Goal: Check status: Check status

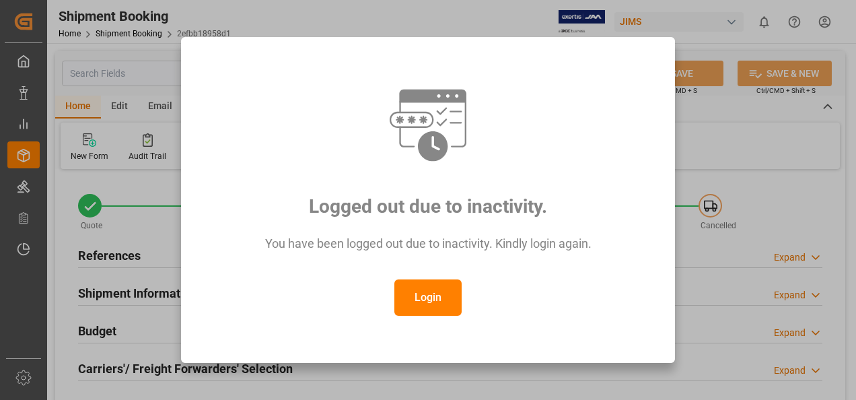
scroll to position [531, 0]
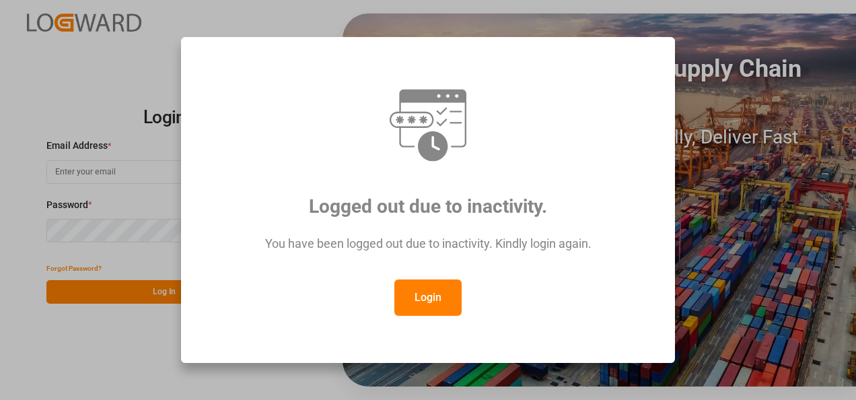
click at [437, 305] on button "Login" at bounding box center [427, 297] width 67 height 36
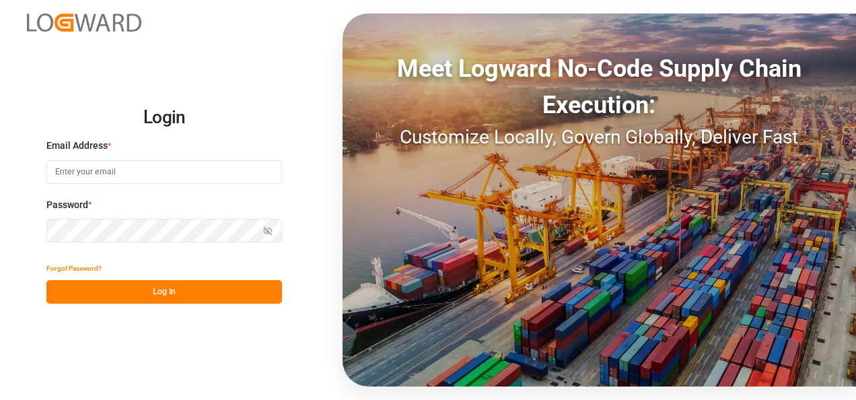
click at [82, 176] on input at bounding box center [163, 172] width 235 height 24
type input "[PERSON_NAME][EMAIL_ADDRESS][PERSON_NAME][DOMAIN_NAME]"
click at [265, 235] on icon "button" at bounding box center [267, 230] width 9 height 9
click at [183, 296] on button "Log In" at bounding box center [163, 292] width 235 height 24
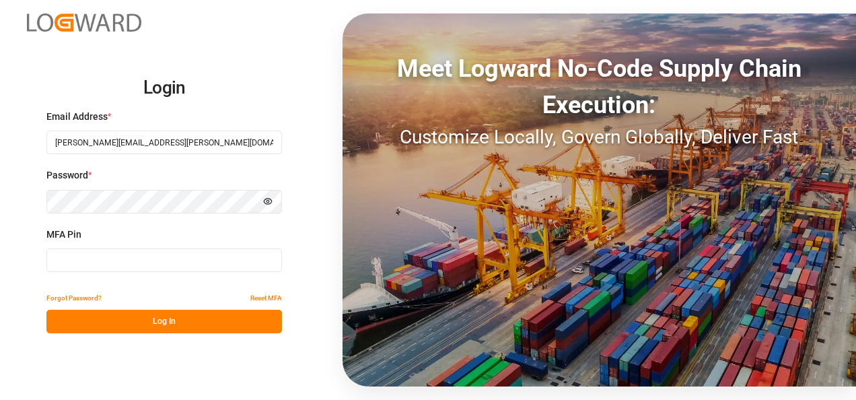
click at [171, 268] on input at bounding box center [163, 260] width 235 height 24
type input "236887"
click at [172, 322] on button "Log In" at bounding box center [163, 321] width 235 height 24
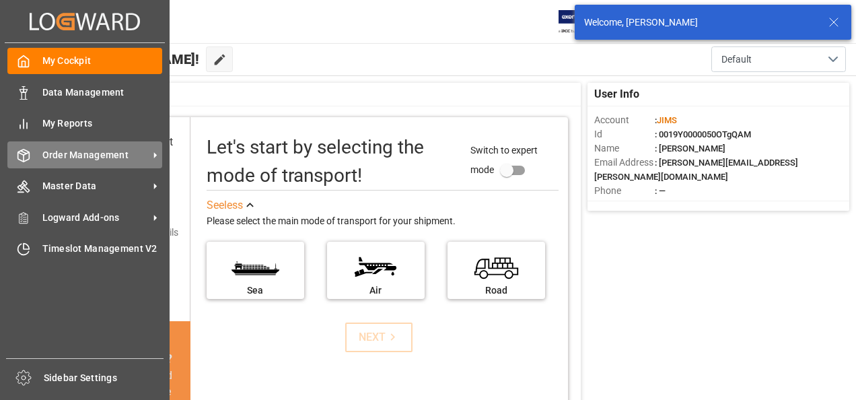
click at [153, 156] on icon at bounding box center [155, 155] width 14 height 14
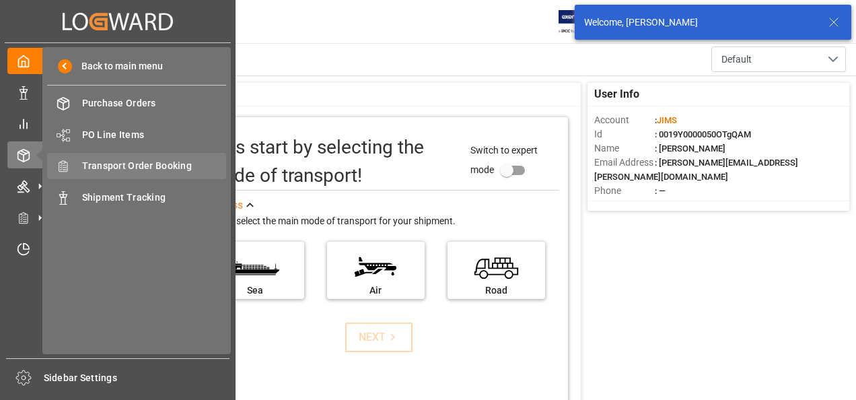
click at [148, 170] on span "Transport Order Booking" at bounding box center [154, 166] width 145 height 14
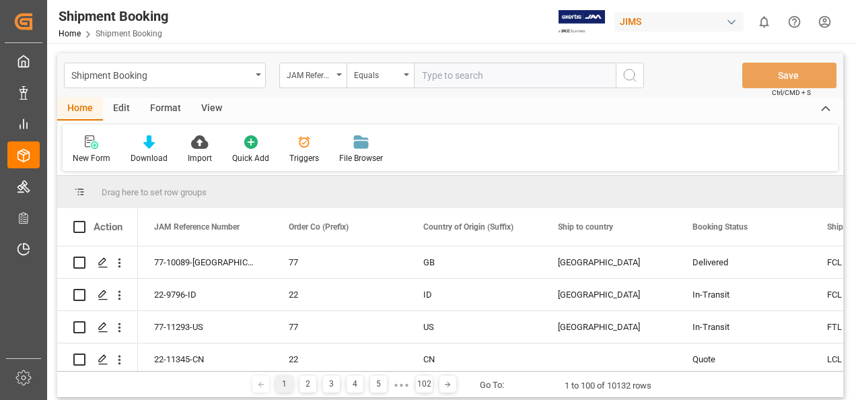
click at [445, 78] on input "text" at bounding box center [515, 76] width 202 height 26
click at [454, 79] on input "text" at bounding box center [515, 76] width 202 height 26
paste input "77-11143-jp"
type input "77-11143-jp"
click at [627, 75] on icon "search button" at bounding box center [630, 75] width 16 height 16
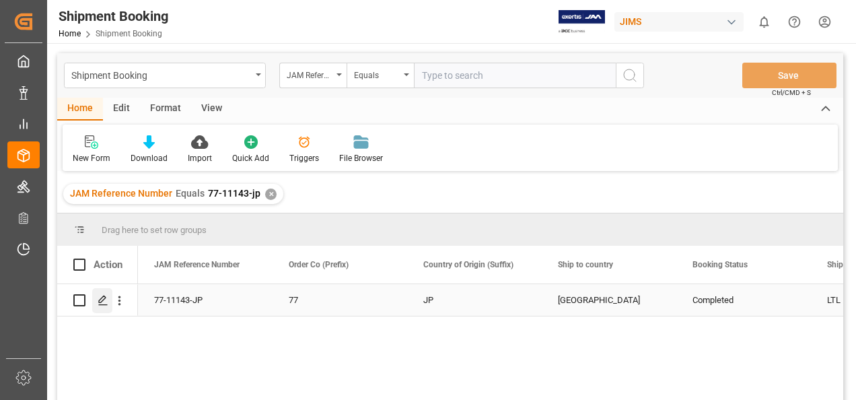
click at [105, 300] on icon "Press SPACE to select this row." at bounding box center [103, 300] width 11 height 11
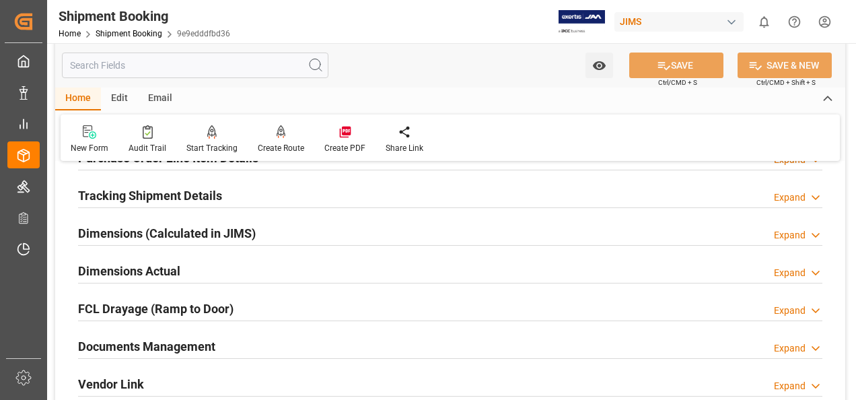
scroll to position [269, 0]
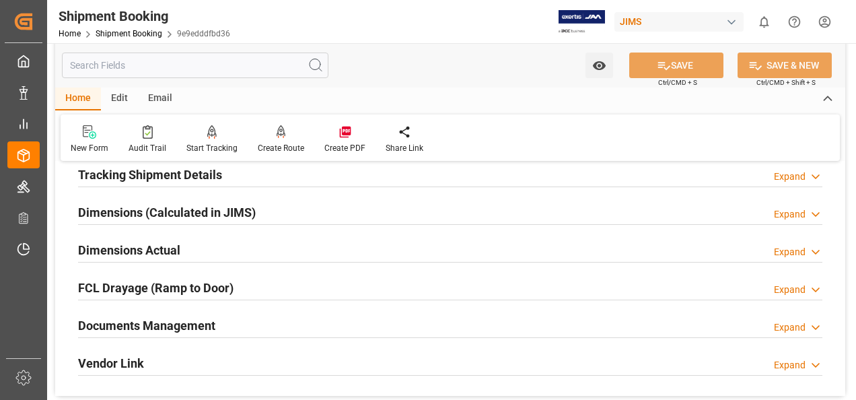
click at [175, 324] on h2 "Documents Management" at bounding box center [146, 325] width 137 height 18
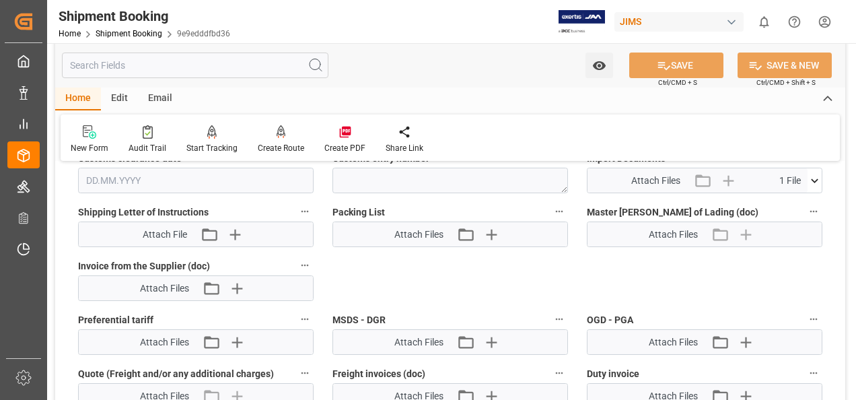
scroll to position [605, 0]
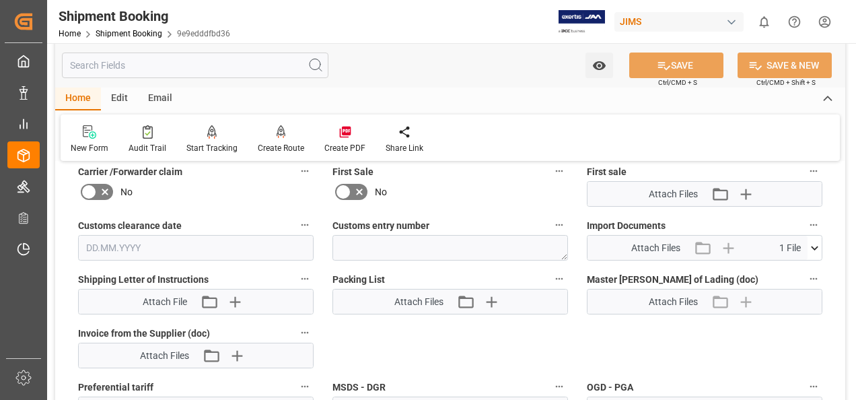
click at [815, 243] on icon at bounding box center [814, 248] width 14 height 14
click at [656, 246] on span "Attach Files" at bounding box center [655, 248] width 49 height 14
click at [776, 272] on icon at bounding box center [779, 273] width 14 height 14
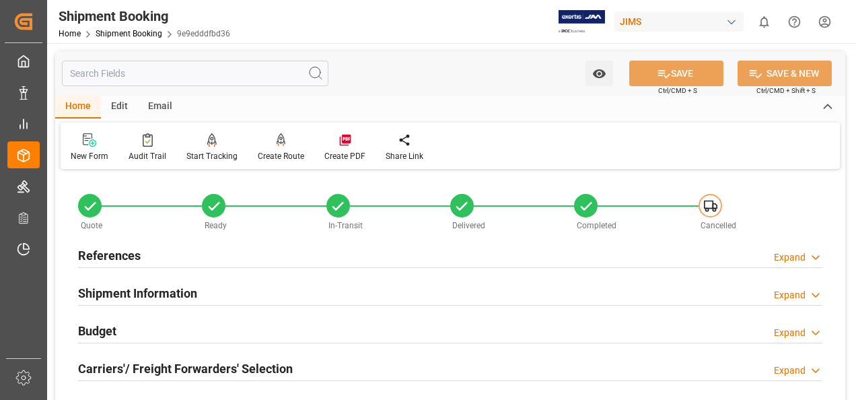
scroll to position [269, 0]
